Goal: Information Seeking & Learning: Learn about a topic

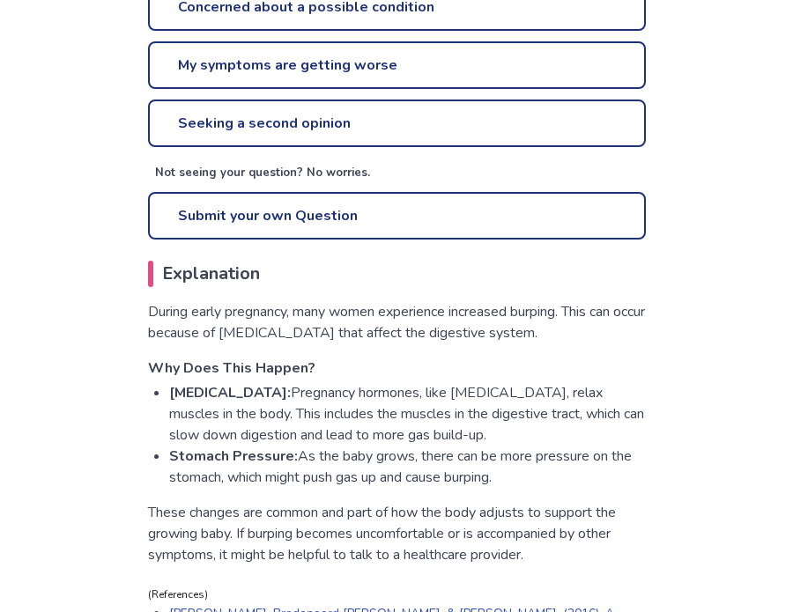
scroll to position [726, 0]
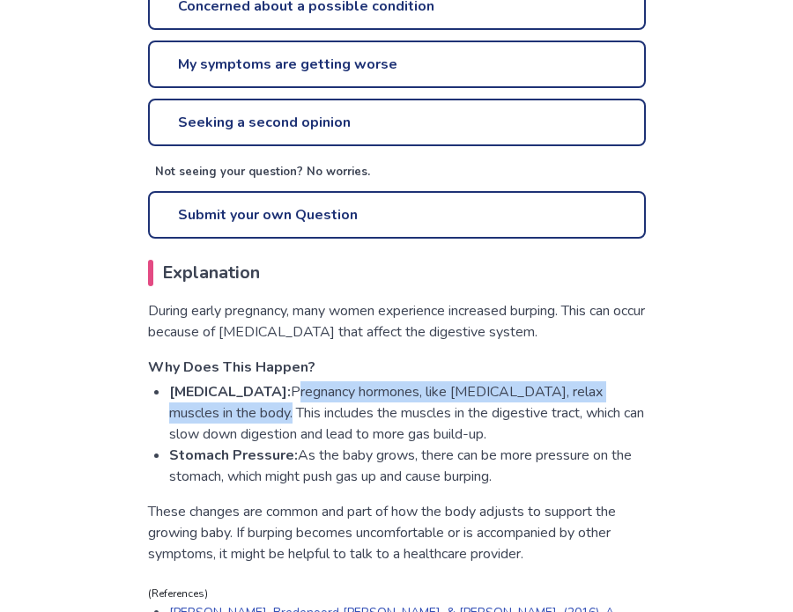
drag, startPoint x: 302, startPoint y: 391, endPoint x: 299, endPoint y: 410, distance: 18.7
click at [299, 410] on li "Hormonal Changes: Pregnancy hormones, like progesterone, relax muscles in the b…" at bounding box center [407, 412] width 477 height 63
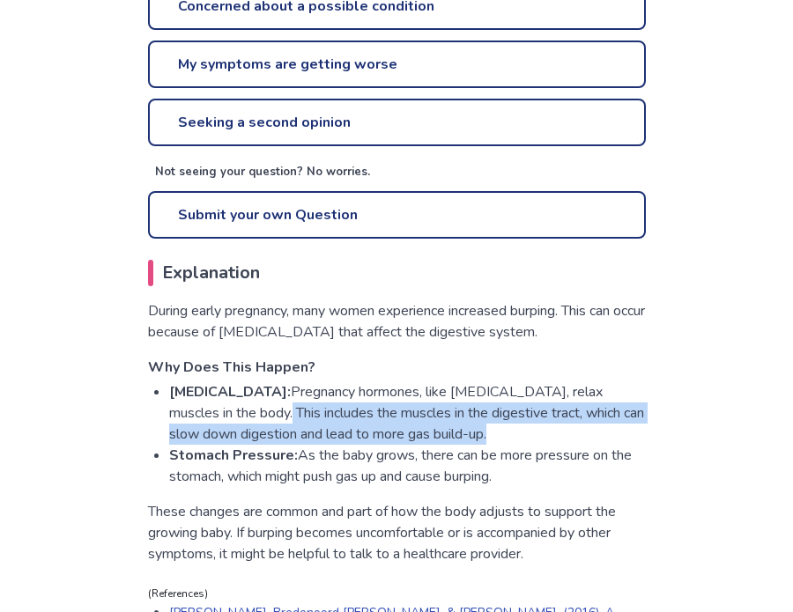
drag, startPoint x: 299, startPoint y: 410, endPoint x: 532, endPoint y: 439, distance: 234.3
click at [532, 439] on li "Hormonal Changes: Pregnancy hormones, like progesterone, relax muscles in the b…" at bounding box center [407, 412] width 477 height 63
drag, startPoint x: 525, startPoint y: 434, endPoint x: 328, endPoint y: 420, distance: 197.8
click at [328, 420] on li "Hormonal Changes: Pregnancy hormones, like progesterone, relax muscles in the b…" at bounding box center [407, 412] width 477 height 63
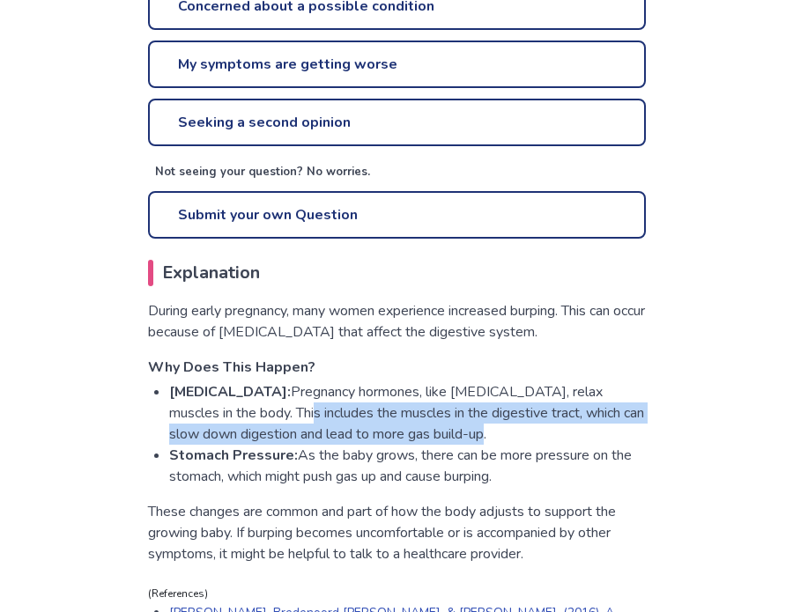
click at [328, 420] on li "Hormonal Changes: Pregnancy hormones, like progesterone, relax muscles in the b…" at bounding box center [407, 412] width 477 height 63
drag, startPoint x: 303, startPoint y: 410, endPoint x: 523, endPoint y: 429, distance: 221.0
click at [523, 429] on li "Hormonal Changes: Pregnancy hormones, like progesterone, relax muscles in the b…" at bounding box center [407, 412] width 477 height 63
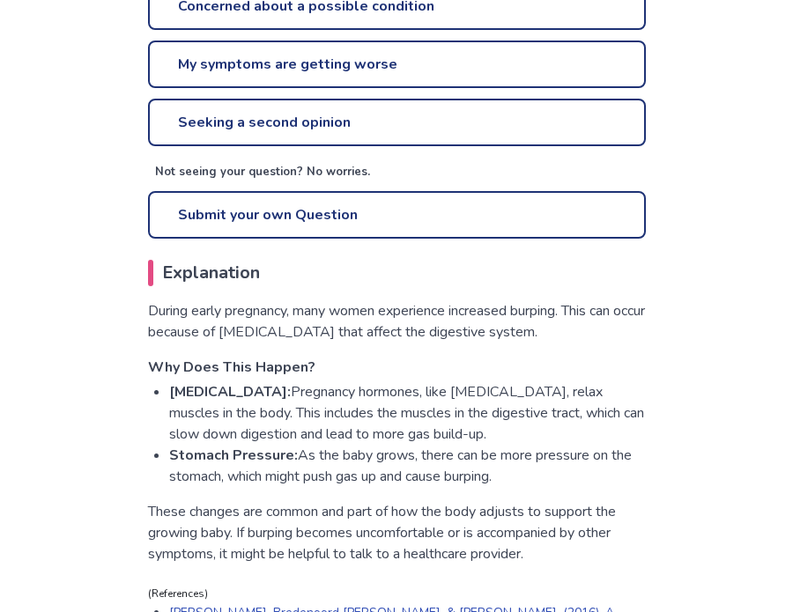
click at [338, 462] on li "Stomach Pressure: As the baby grows, there can be more pressure on the stomach,…" at bounding box center [407, 466] width 477 height 42
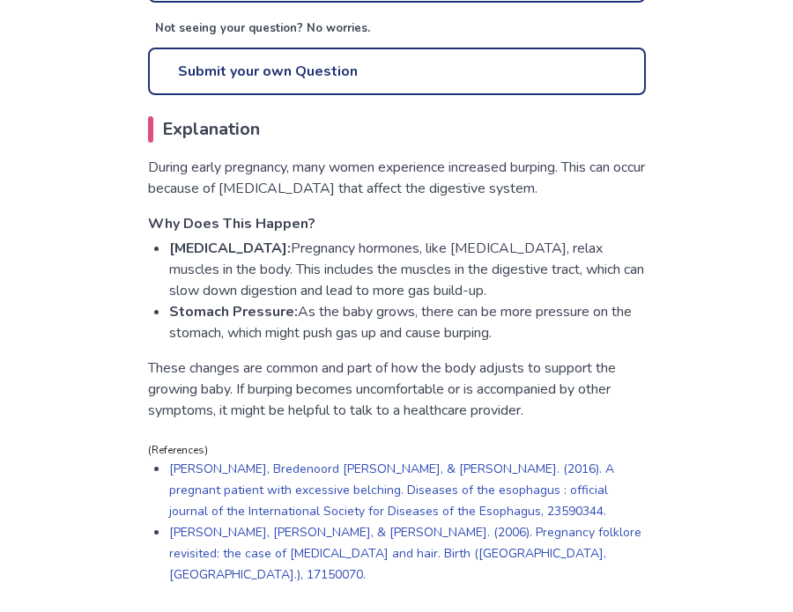
scroll to position [935, 0]
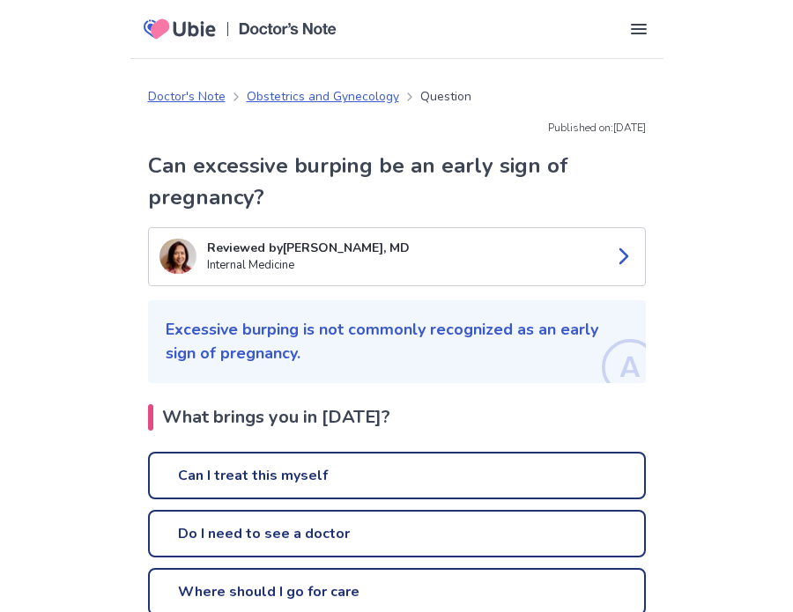
scroll to position [888, 0]
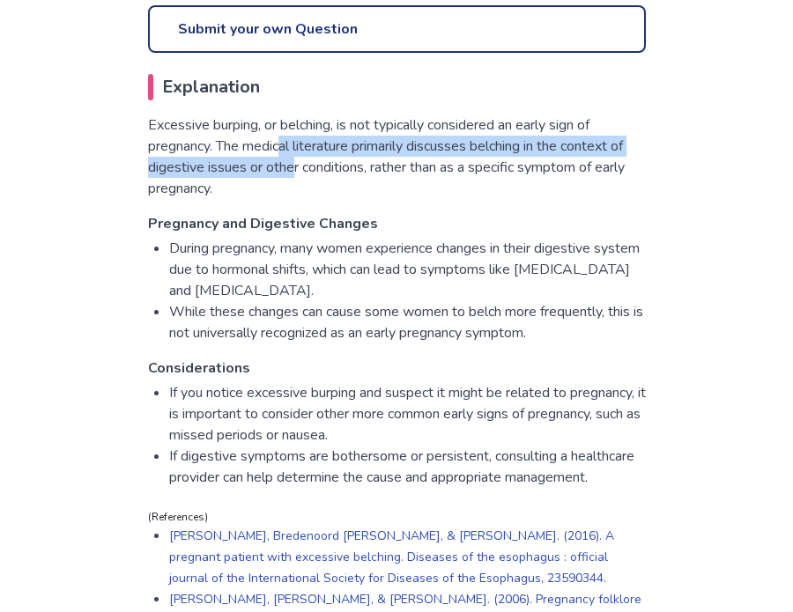
drag, startPoint x: 288, startPoint y: 144, endPoint x: 295, endPoint y: 175, distance: 32.5
click at [295, 175] on p "Excessive burping, or belching, is not typically considered an early sign of pr…" at bounding box center [397, 157] width 498 height 85
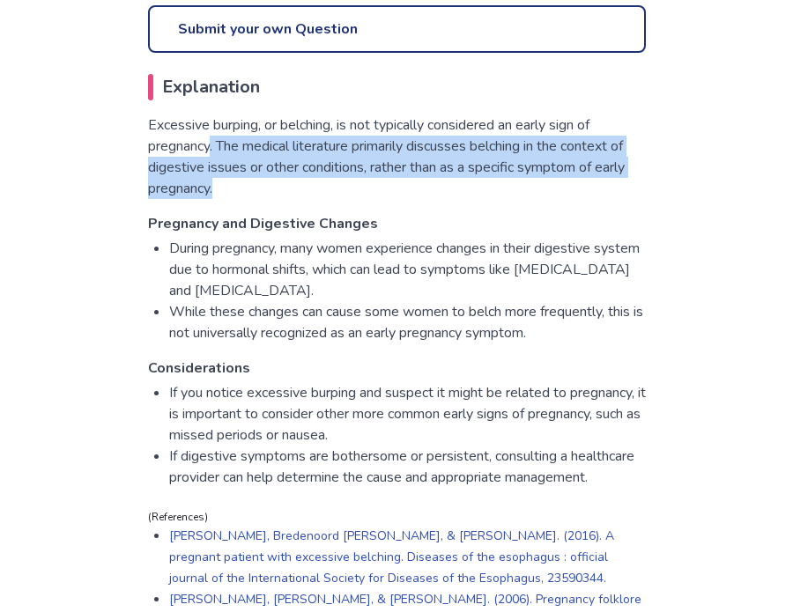
drag, startPoint x: 223, startPoint y: 187, endPoint x: 211, endPoint y: 140, distance: 48.1
click at [211, 140] on p "Excessive burping, or belching, is not typically considered an early sign of pr…" at bounding box center [397, 157] width 498 height 85
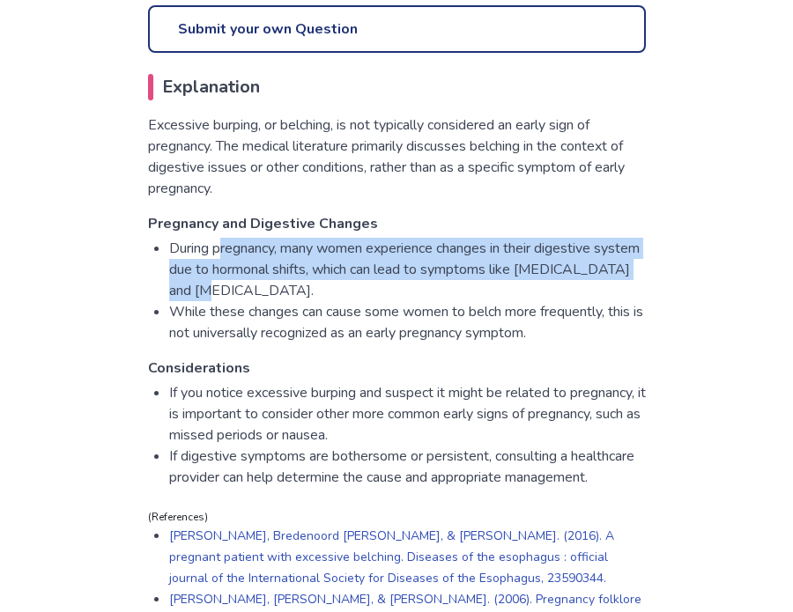
drag, startPoint x: 220, startPoint y: 244, endPoint x: 240, endPoint y: 288, distance: 48.5
click at [240, 288] on li "During pregnancy, many women experience changes in their digestive system due t…" at bounding box center [407, 269] width 477 height 63
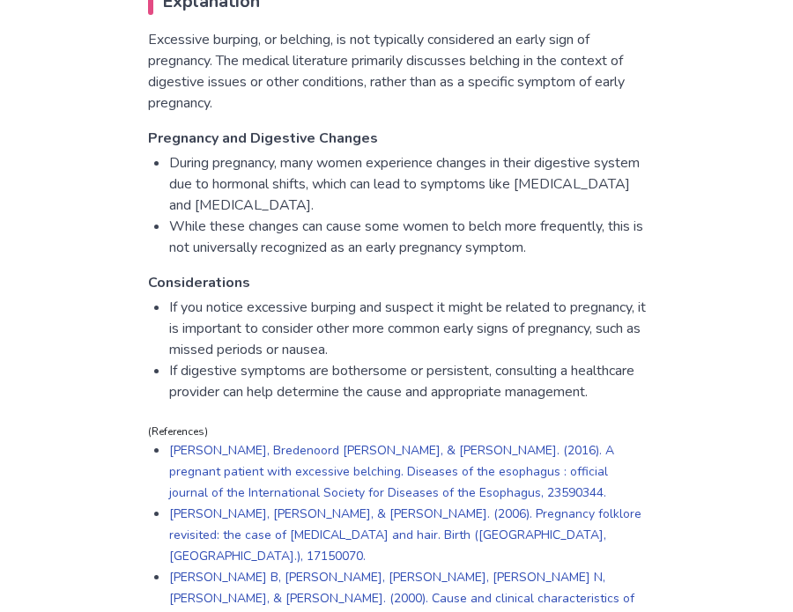
scroll to position [1009, 0]
